Goal: Information Seeking & Learning: Learn about a topic

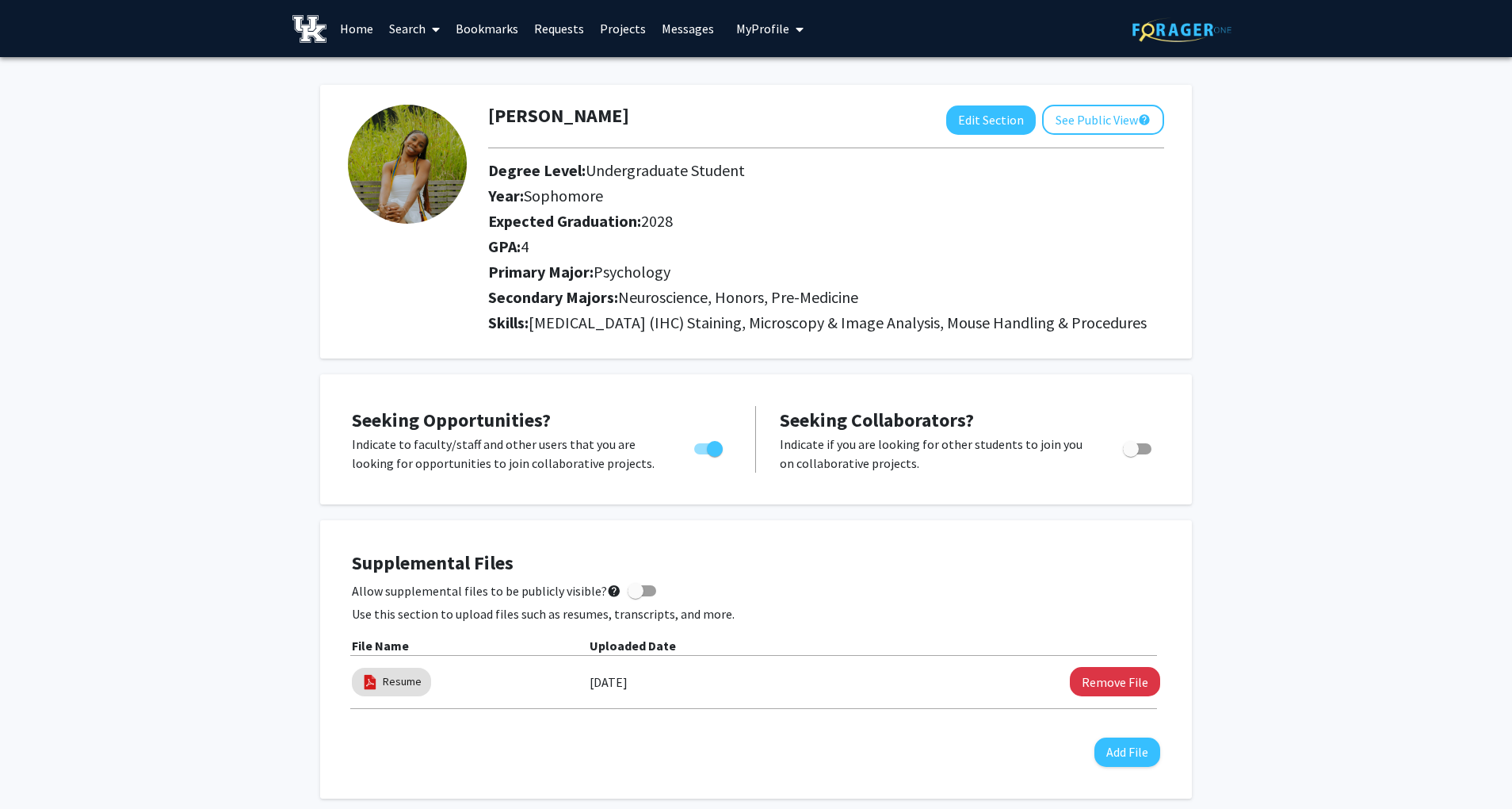
click at [433, 26] on icon at bounding box center [436, 30] width 8 height 13
click at [429, 110] on span "Students" at bounding box center [429, 104] width 97 height 31
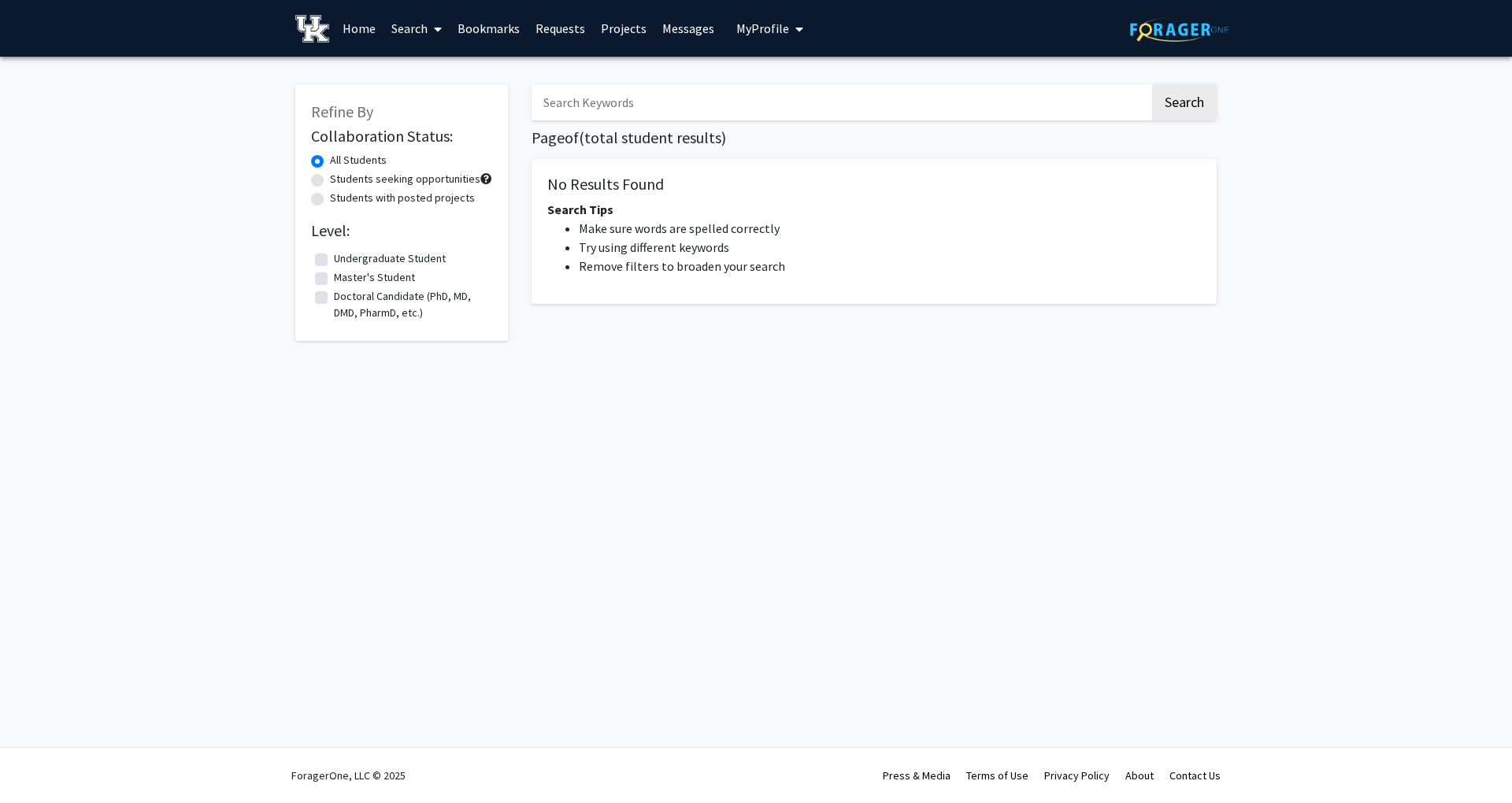
click at [421, 45] on link "Search" at bounding box center [416, 28] width 66 height 55
click at [421, 92] on span "Students" at bounding box center [431, 104] width 96 height 31
click at [365, 178] on label "Students seeking opportunities" at bounding box center [405, 179] width 150 height 16
click at [340, 178] on input "Students seeking opportunities" at bounding box center [335, 175] width 10 height 10
radio input "true"
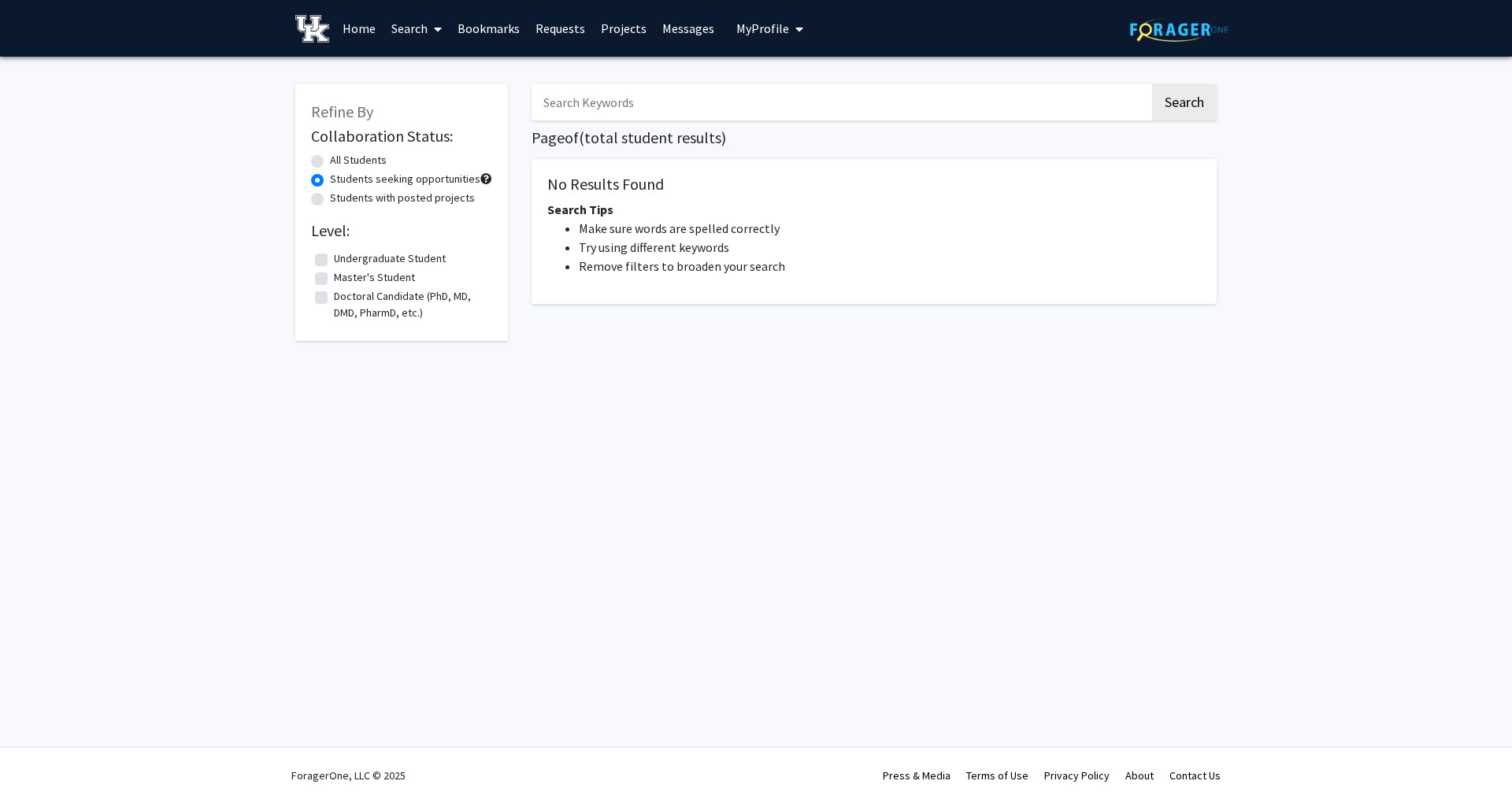
click at [365, 38] on link "Home" at bounding box center [359, 28] width 49 height 55
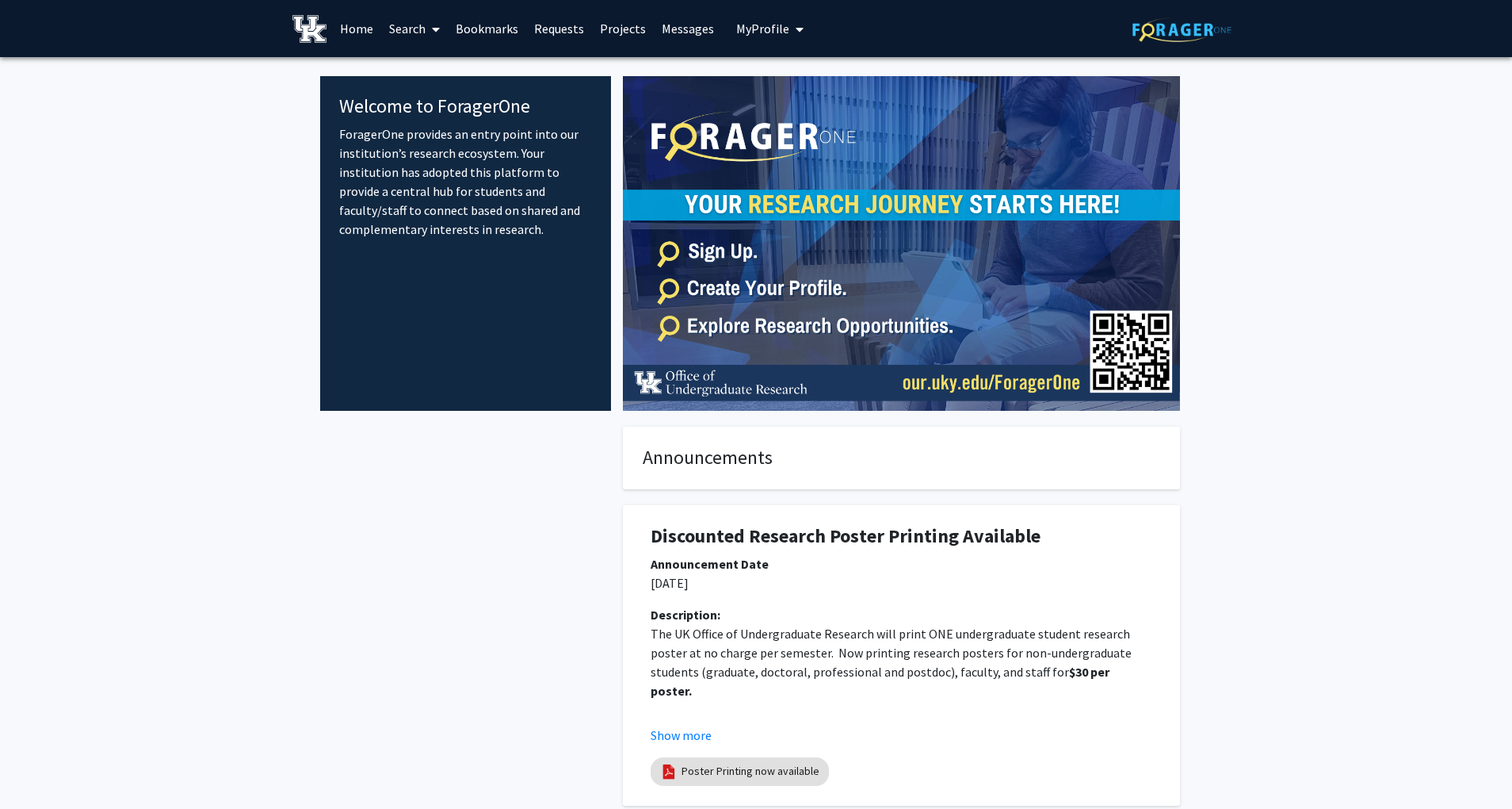
click at [474, 21] on link "Bookmarks" at bounding box center [486, 29] width 78 height 55
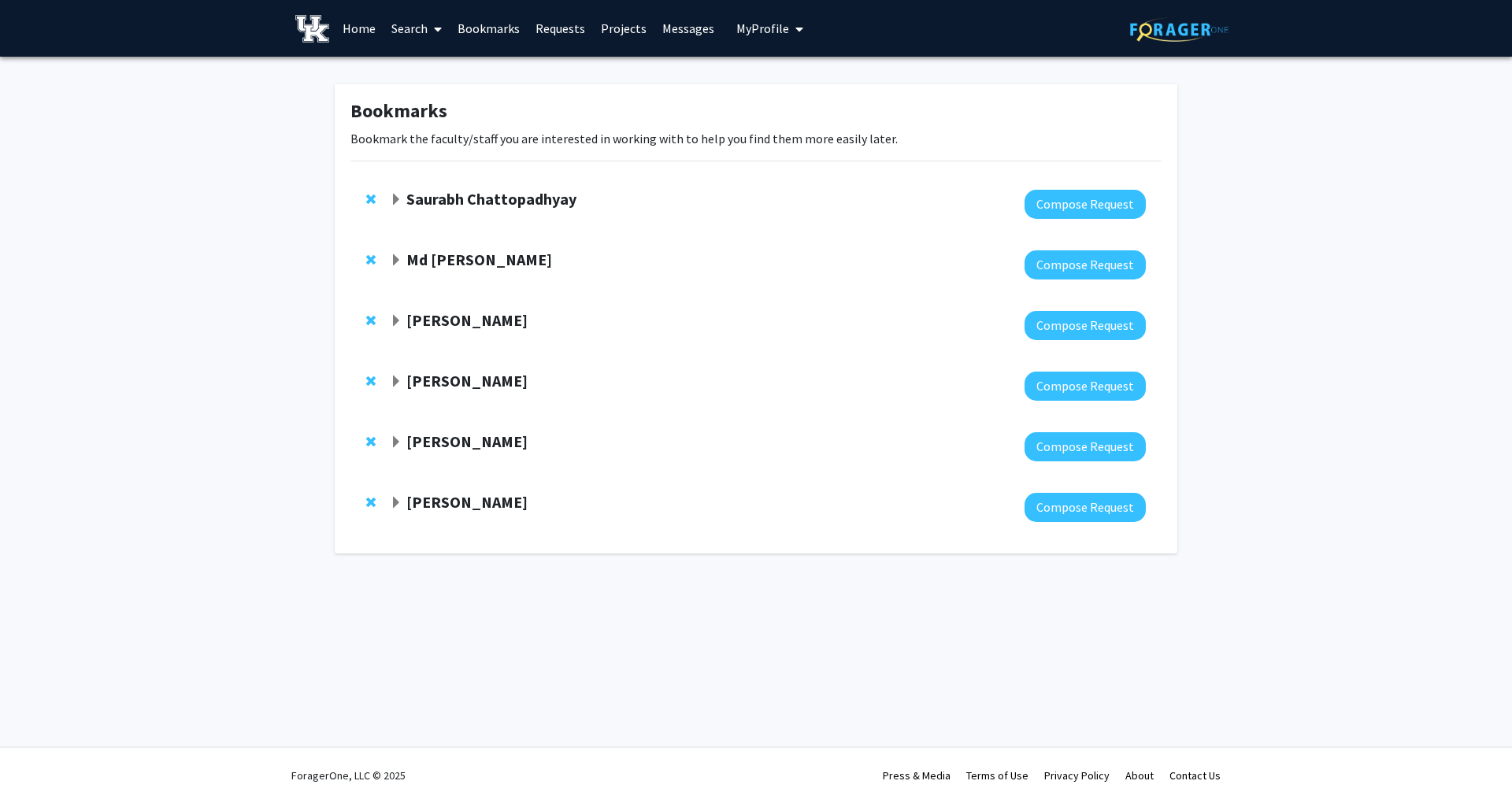
click at [515, 36] on link "Bookmarks" at bounding box center [488, 28] width 78 height 55
click at [397, 30] on link "Search" at bounding box center [416, 28] width 66 height 55
click at [416, 97] on span "Students" at bounding box center [431, 104] width 96 height 31
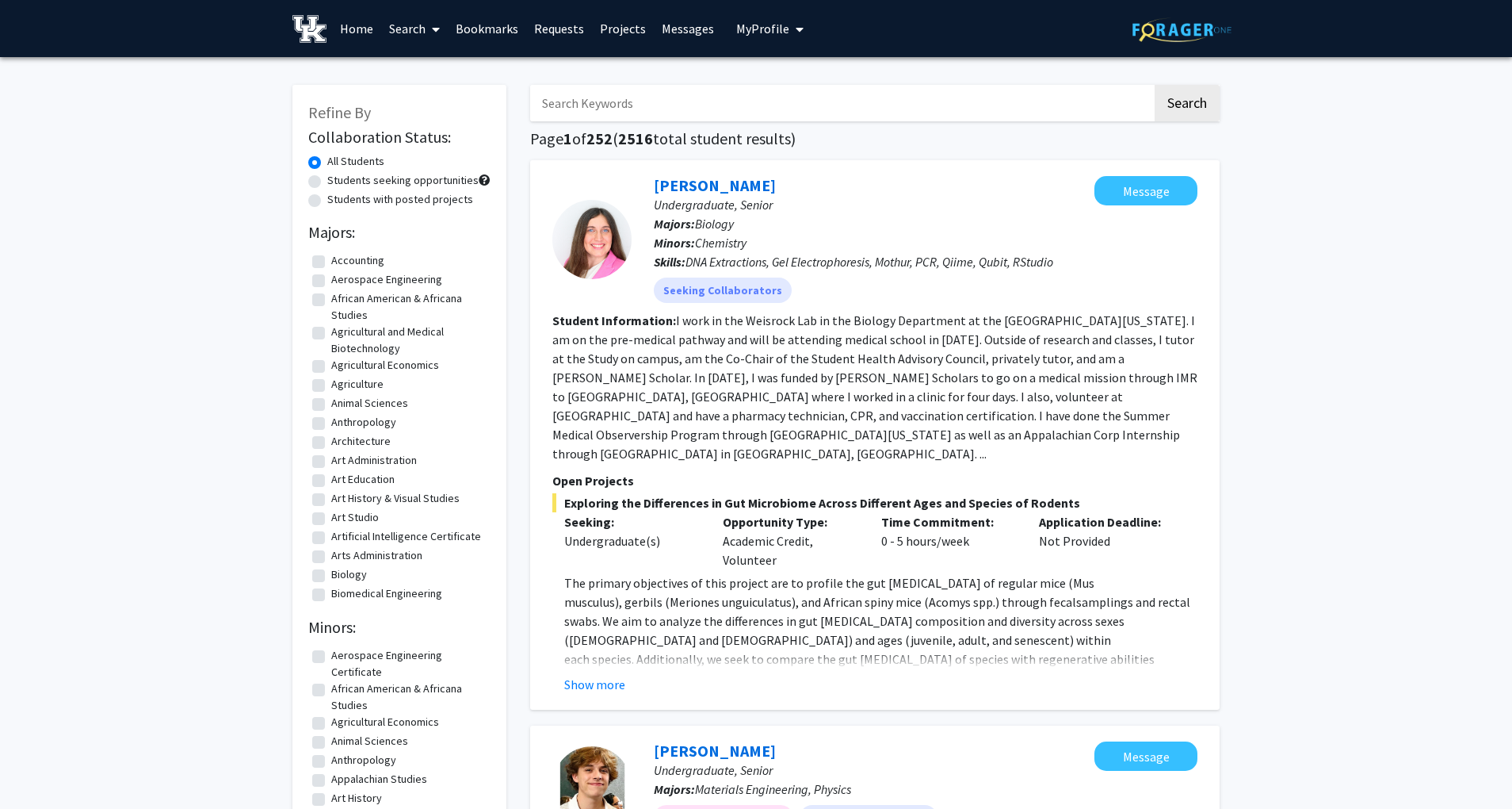
click at [402, 36] on link "Search" at bounding box center [414, 29] width 66 height 55
click at [429, 70] on span "Faculty/Staff" at bounding box center [439, 73] width 116 height 31
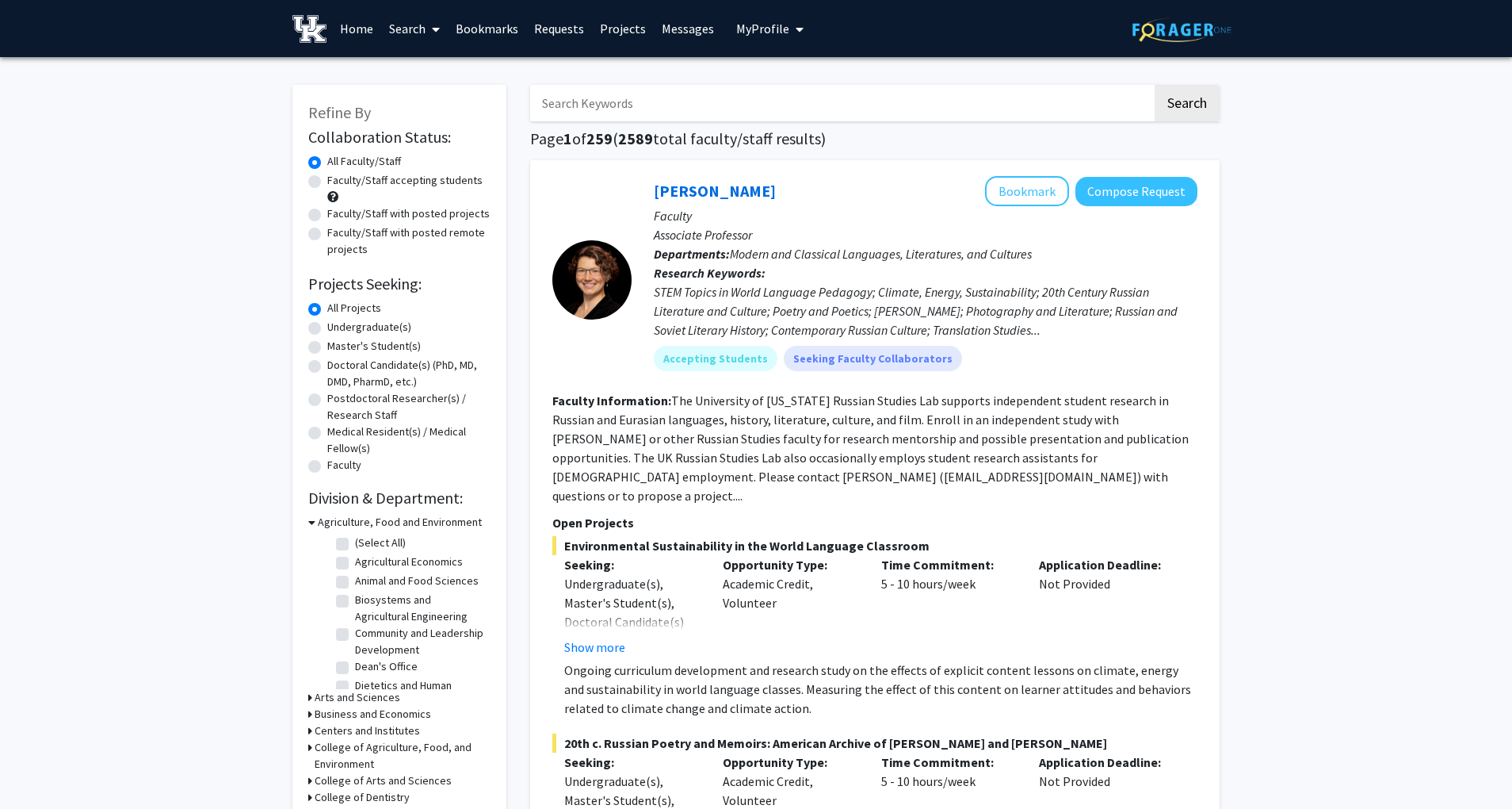
click at [330, 182] on label "Faculty/Staff accepting students" at bounding box center [405, 180] width 155 height 17
click at [330, 182] on input "Faculty/Staff accepting students" at bounding box center [332, 176] width 10 height 10
radio input "true"
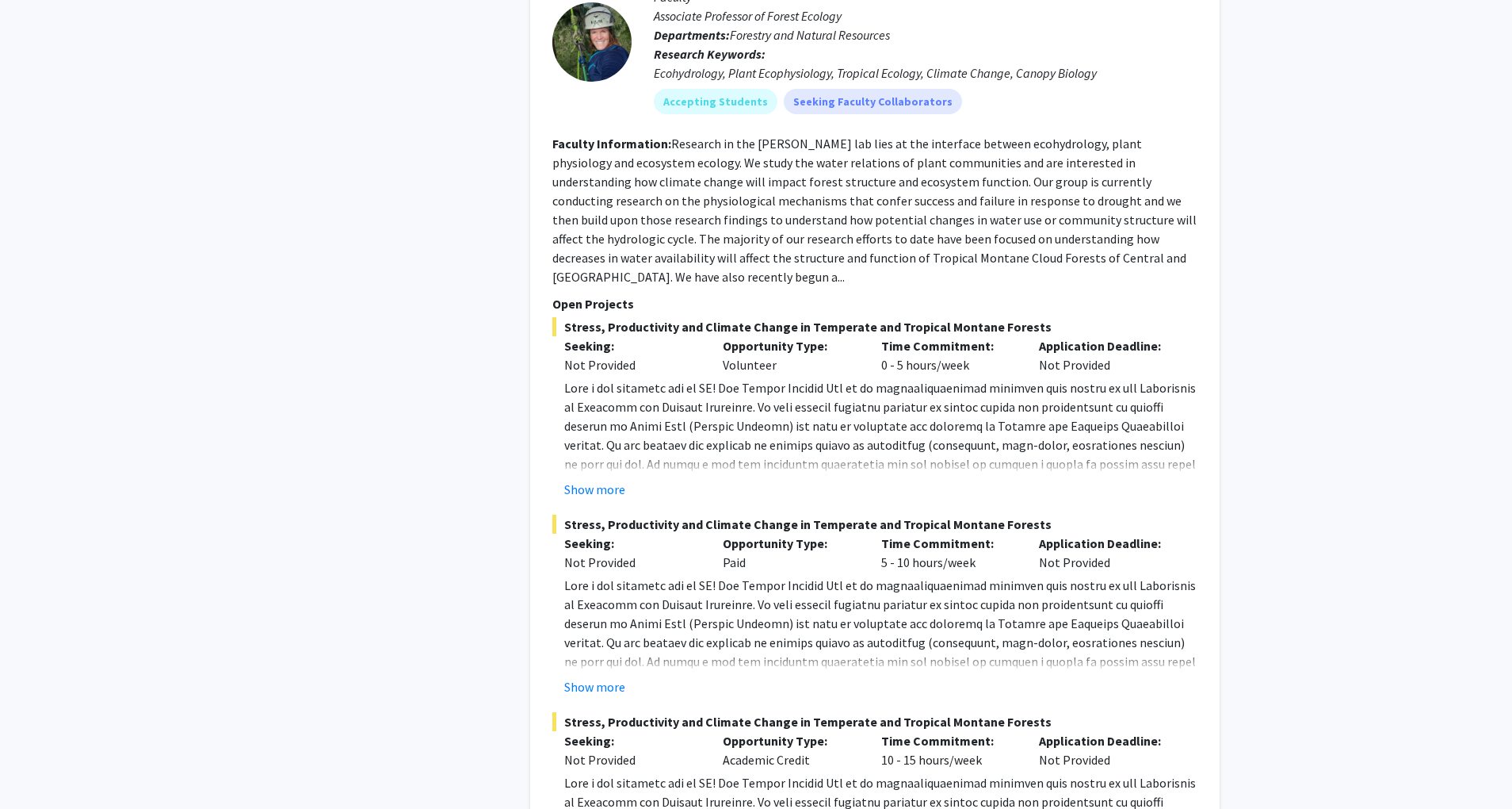
scroll to position [8163, 0]
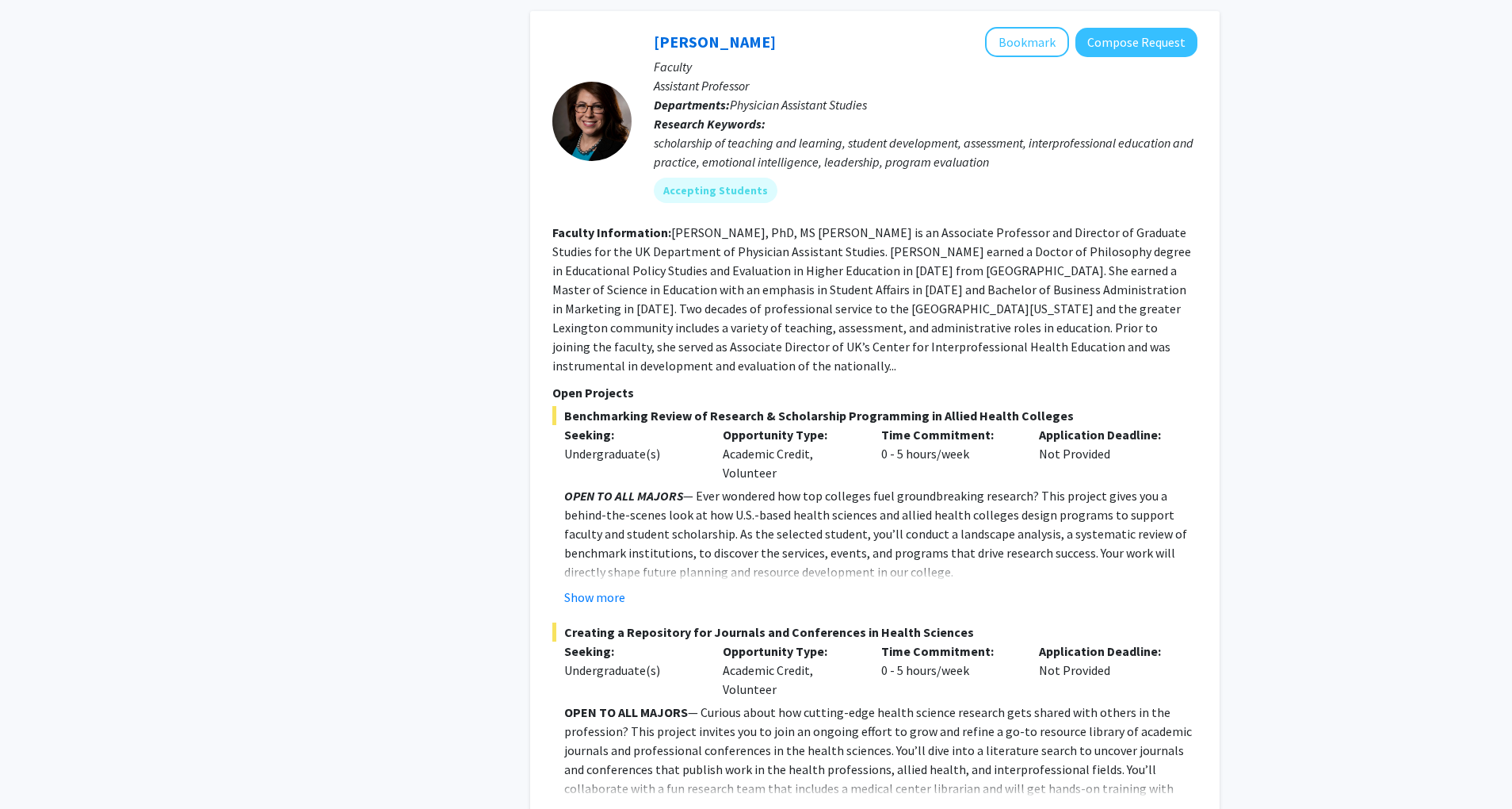
scroll to position [6372, 0]
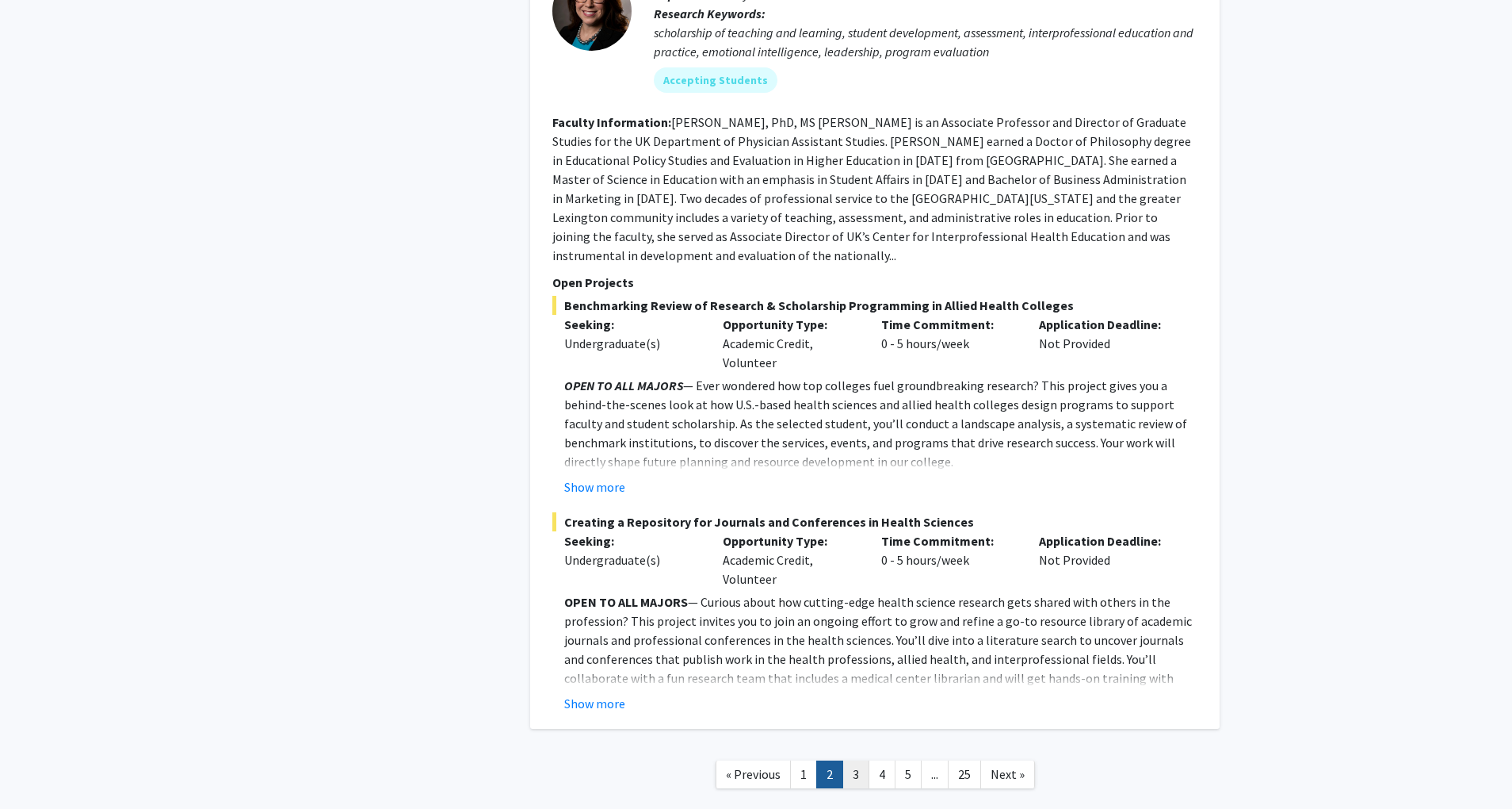
click at [853, 760] on link "3" at bounding box center [856, 774] width 27 height 28
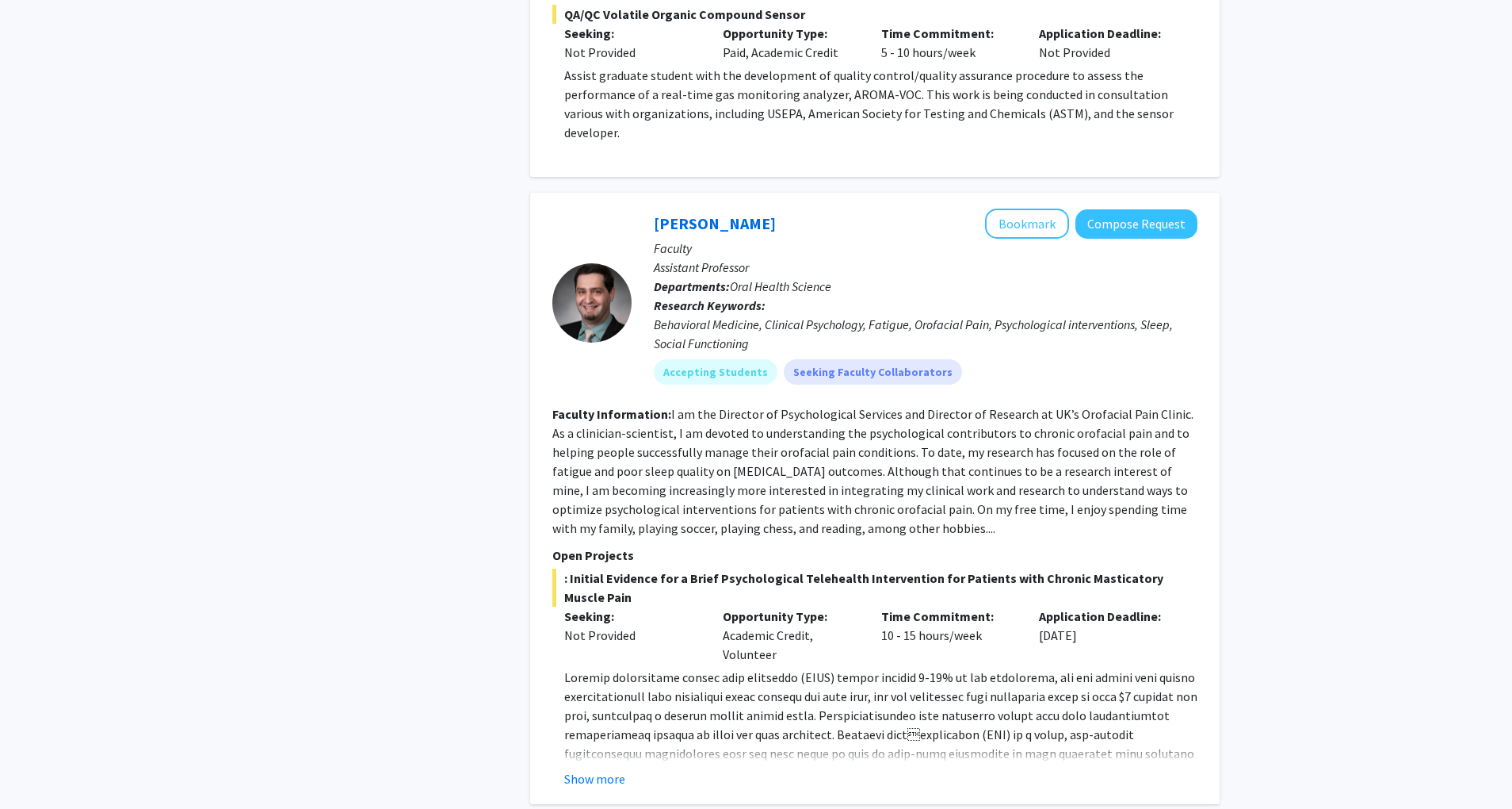
scroll to position [5206, 0]
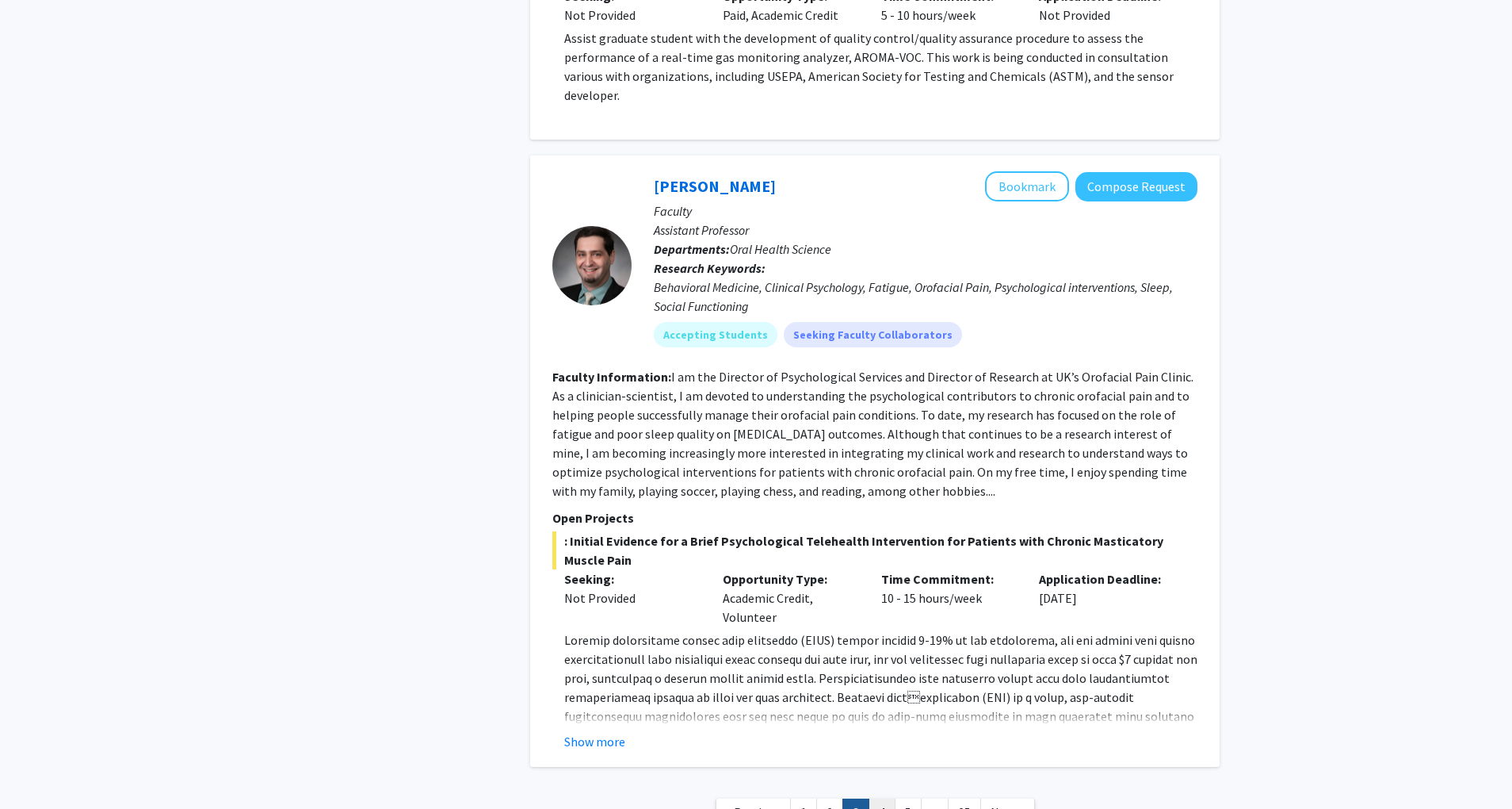
click at [880, 799] on link "4" at bounding box center [882, 813] width 27 height 28
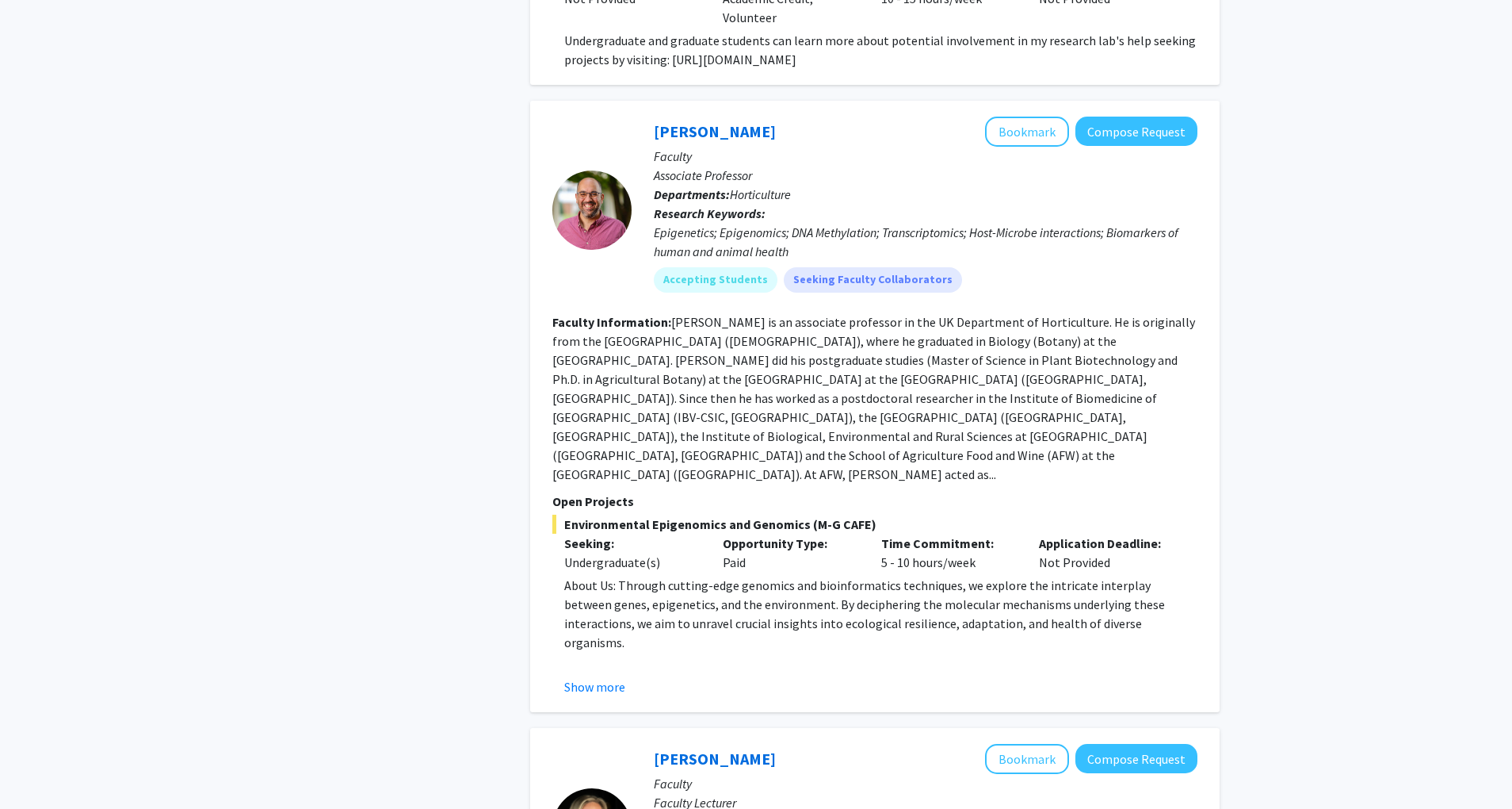
scroll to position [3110, 0]
